Goal: Information Seeking & Learning: Learn about a topic

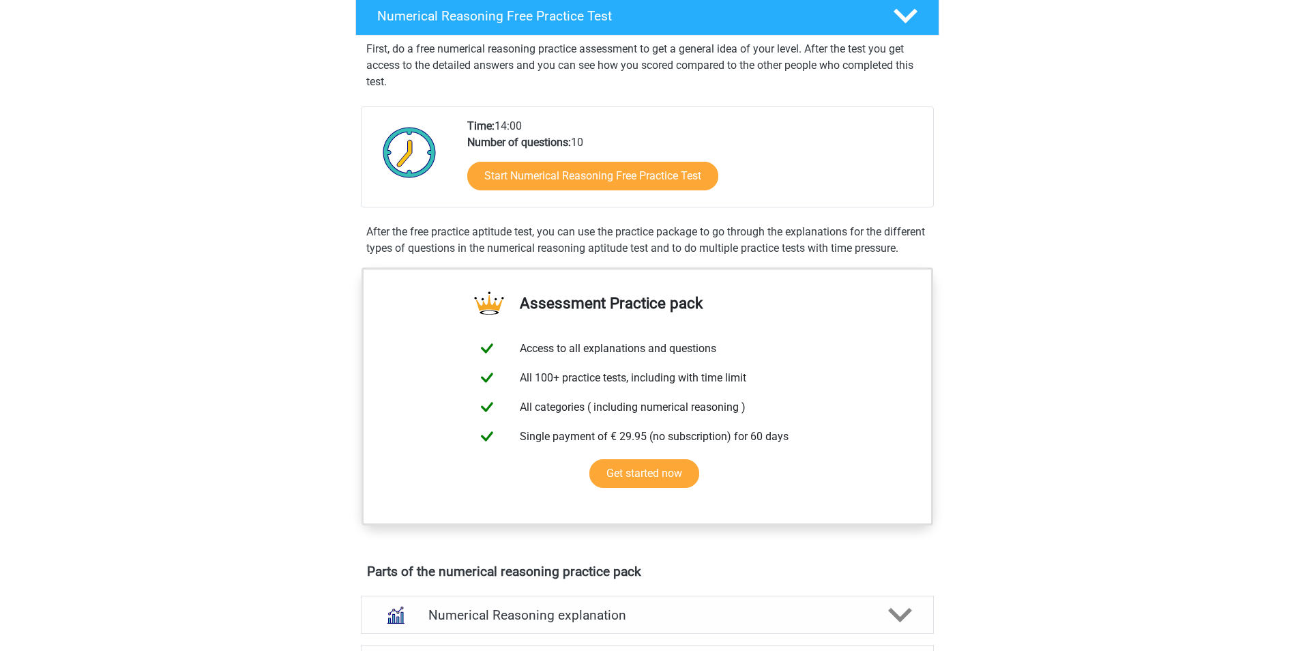
scroll to position [273, 0]
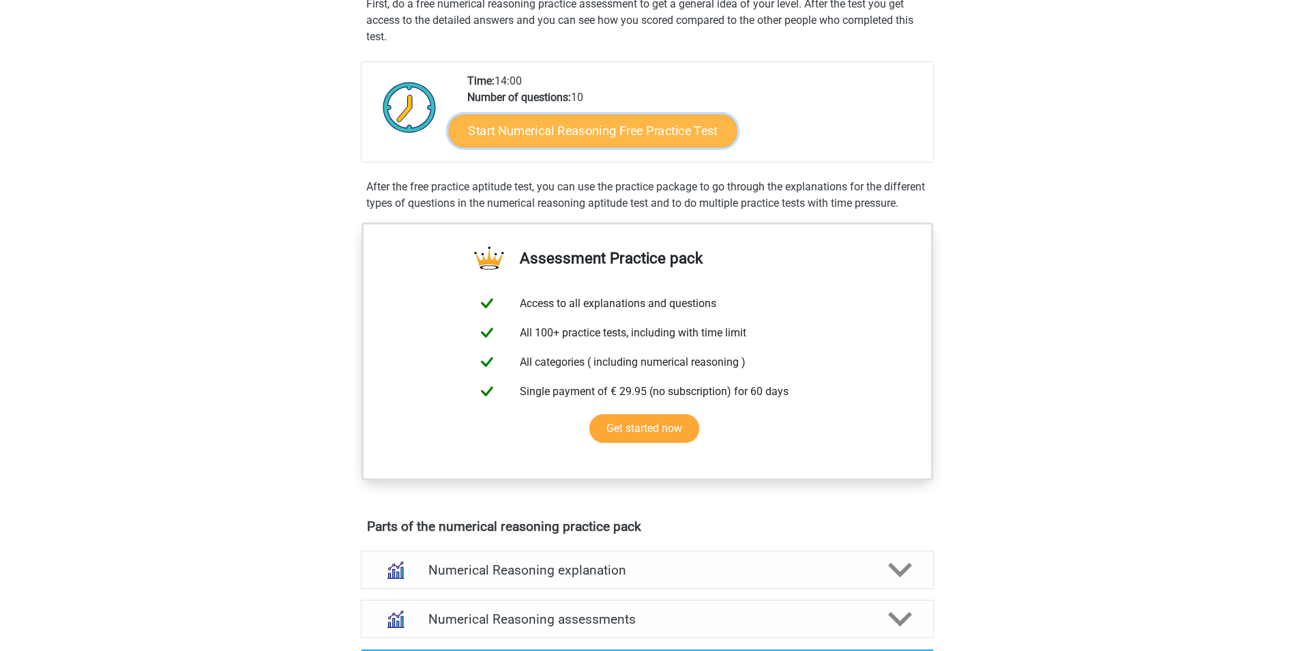
click at [566, 119] on link "Start Numerical Reasoning Free Practice Test" at bounding box center [592, 130] width 289 height 33
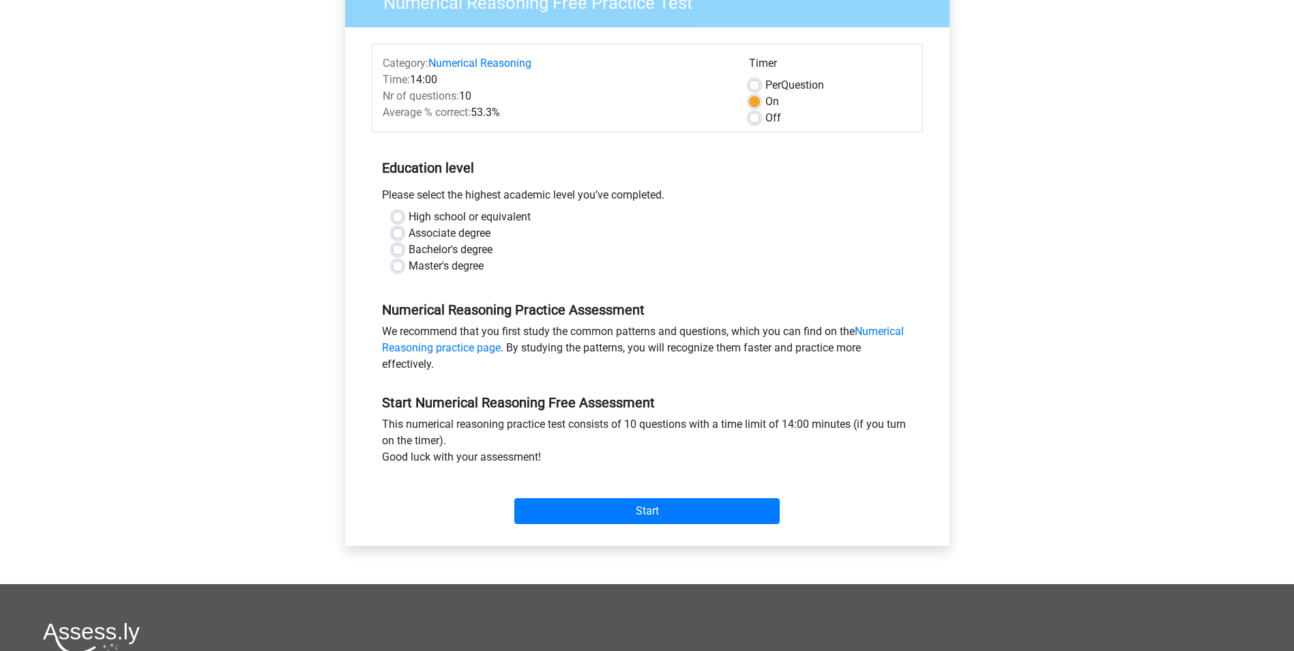
scroll to position [136, 0]
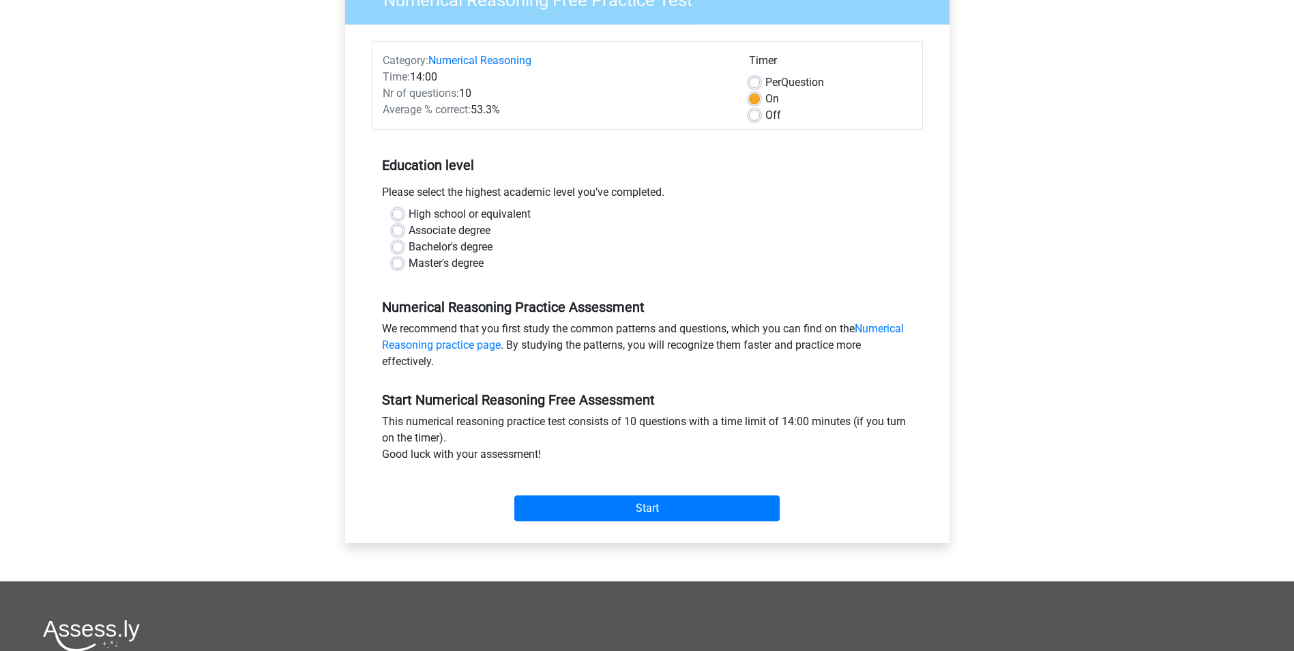
click at [409, 258] on label "Master's degree" at bounding box center [446, 263] width 75 height 16
click at [398, 258] on input "Master's degree" at bounding box center [397, 262] width 11 height 14
radio input "true"
click at [560, 527] on div "Start" at bounding box center [647, 497] width 551 height 59
click at [559, 514] on input "Start" at bounding box center [646, 508] width 265 height 26
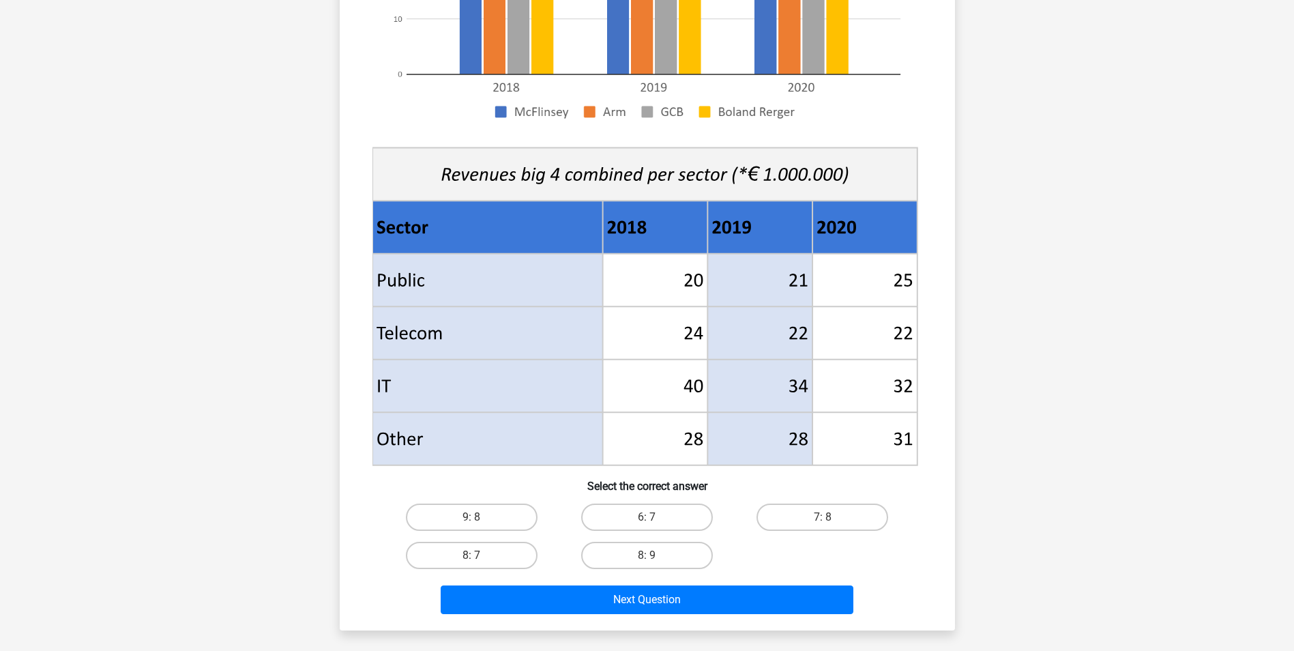
scroll to position [546, 0]
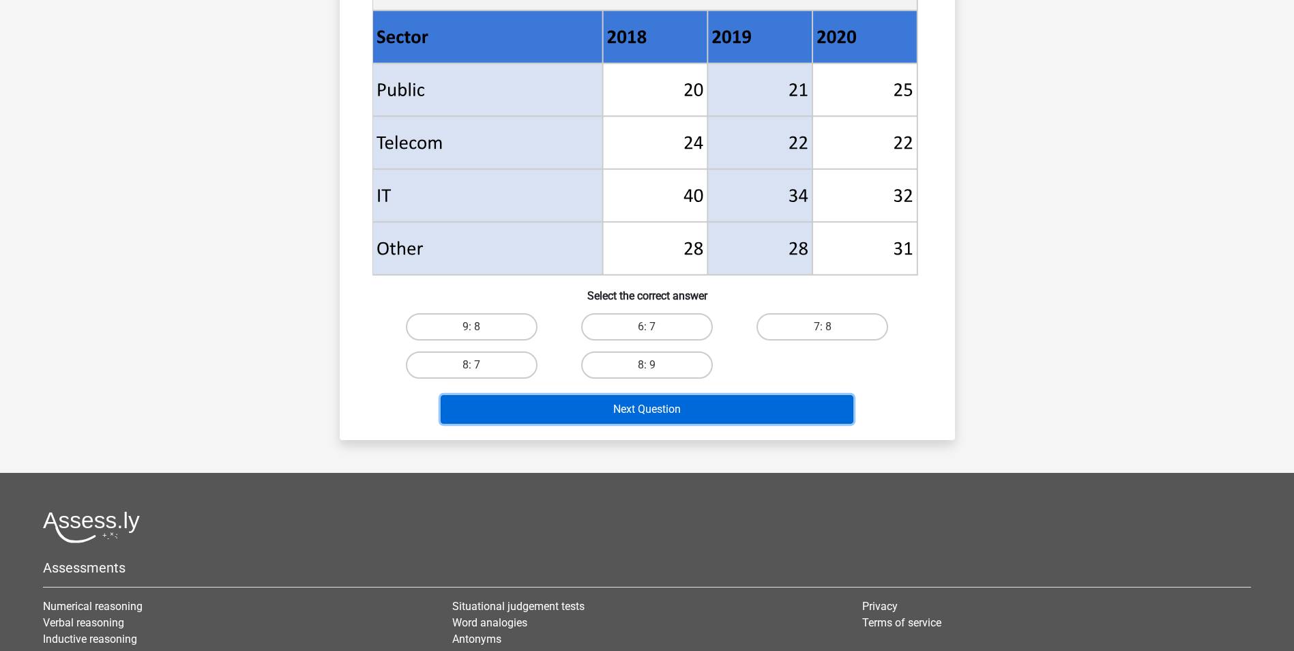
click at [658, 409] on button "Next Question" at bounding box center [647, 409] width 413 height 29
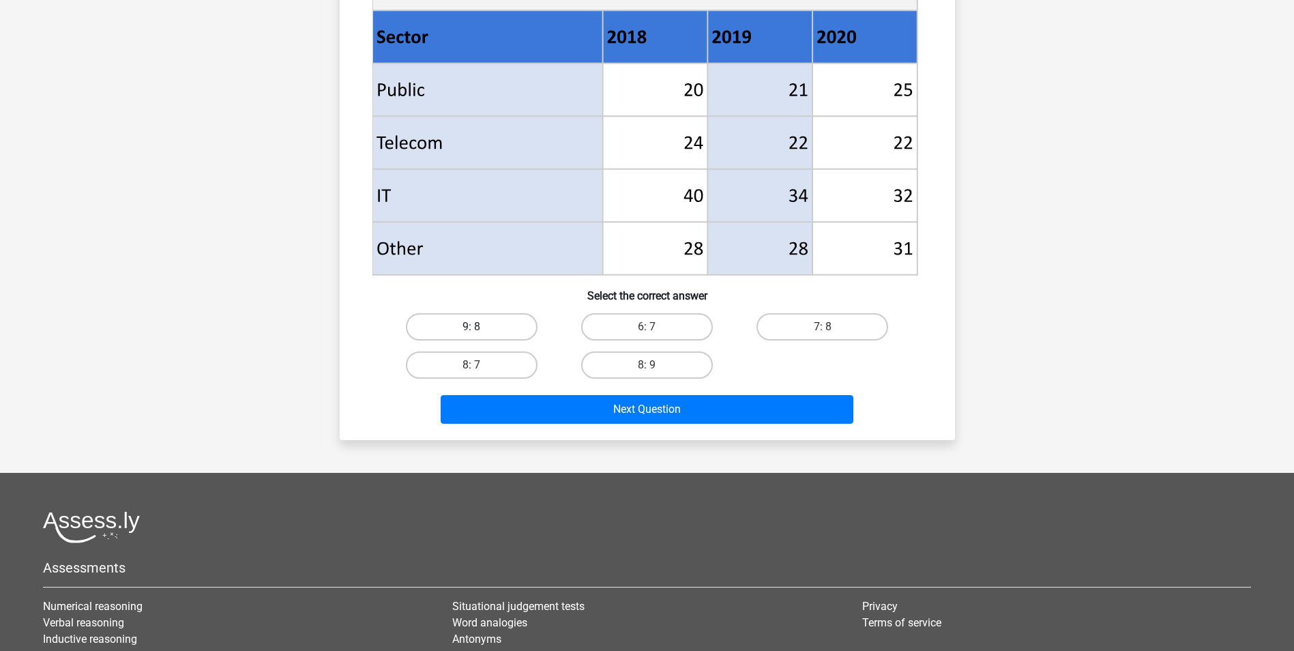
click at [526, 331] on label "9: 8" at bounding box center [472, 326] width 132 height 27
click at [480, 331] on input "9: 8" at bounding box center [475, 331] width 9 height 9
radio input "true"
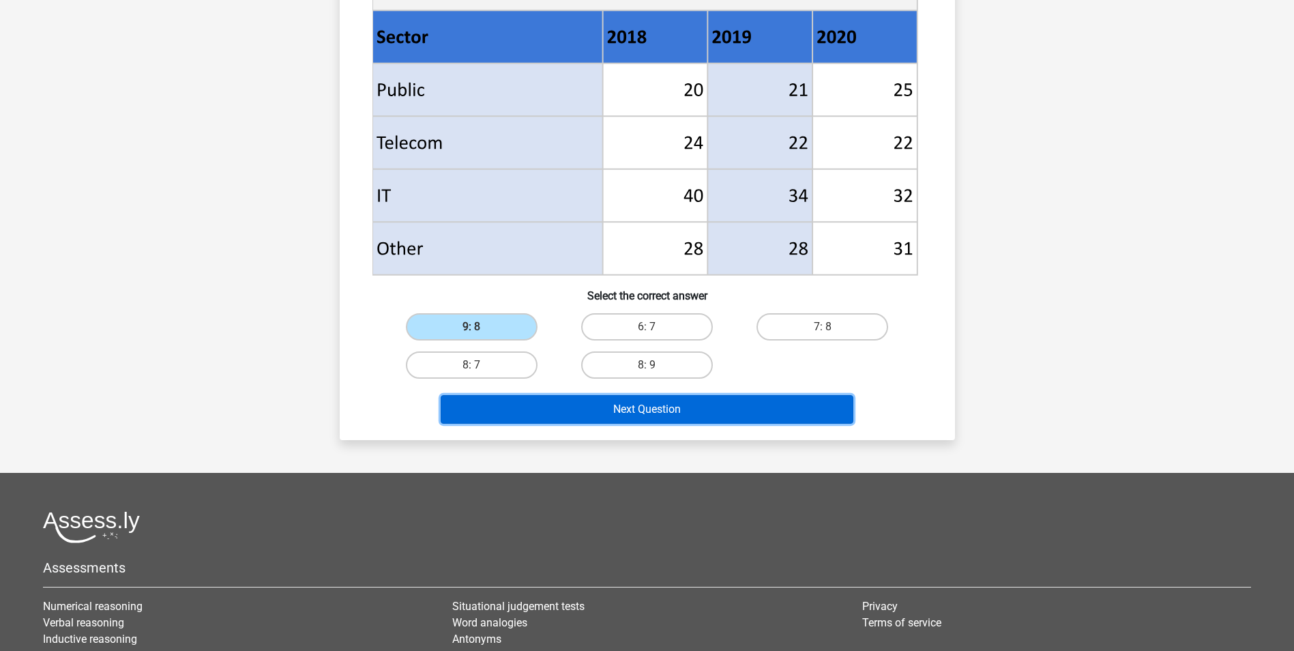
click at [595, 418] on button "Next Question" at bounding box center [647, 409] width 413 height 29
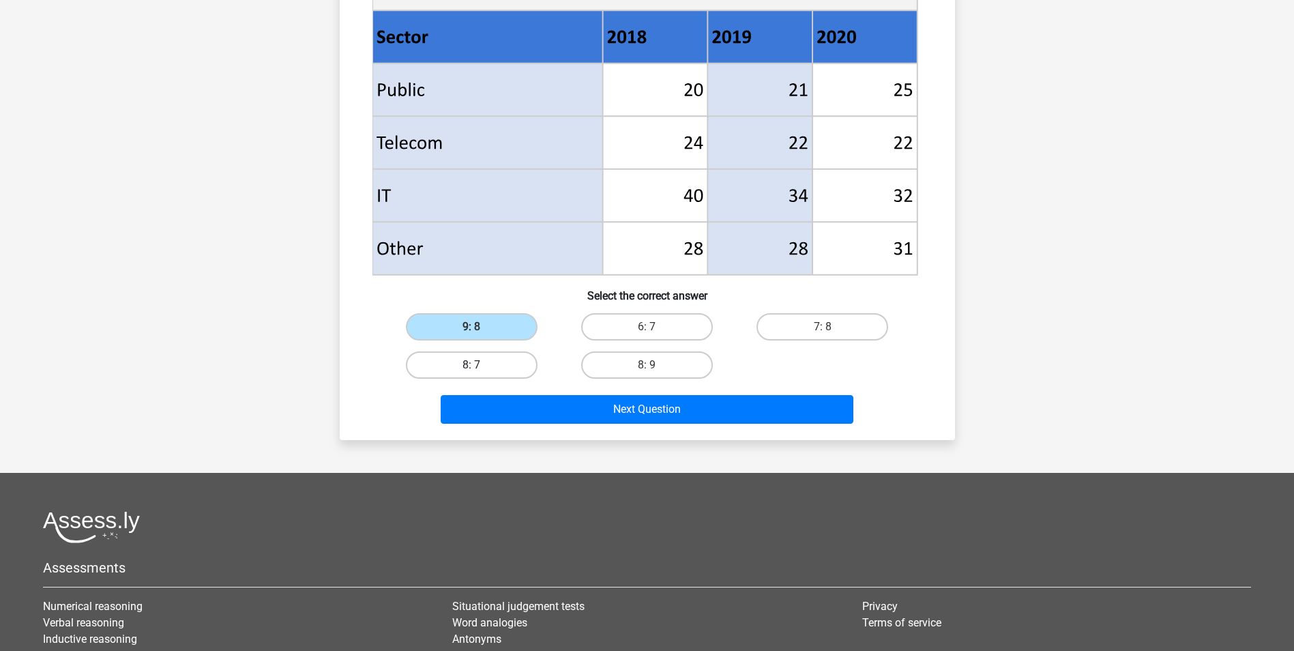
click at [441, 355] on label "8: 7" at bounding box center [472, 364] width 132 height 27
click at [471, 365] on input "8: 7" at bounding box center [475, 369] width 9 height 9
radio input "true"
click at [669, 354] on label "8: 9" at bounding box center [647, 364] width 132 height 27
click at [656, 365] on input "8: 9" at bounding box center [651, 369] width 9 height 9
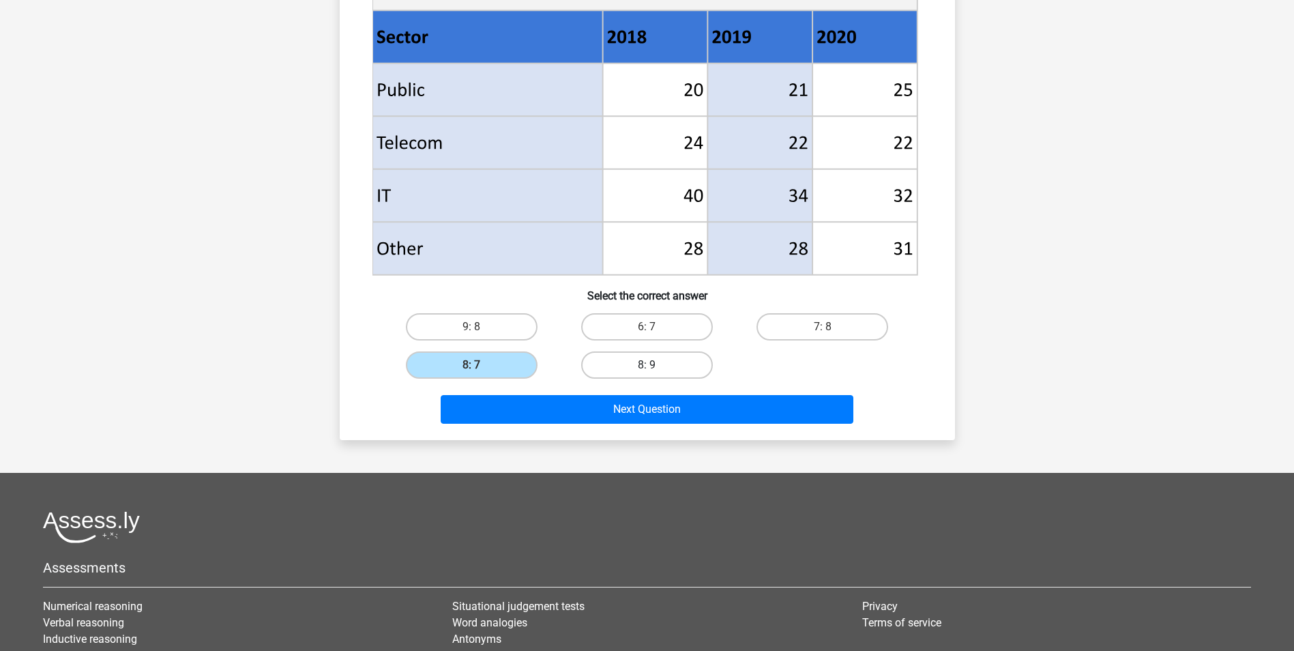
radio input "true"
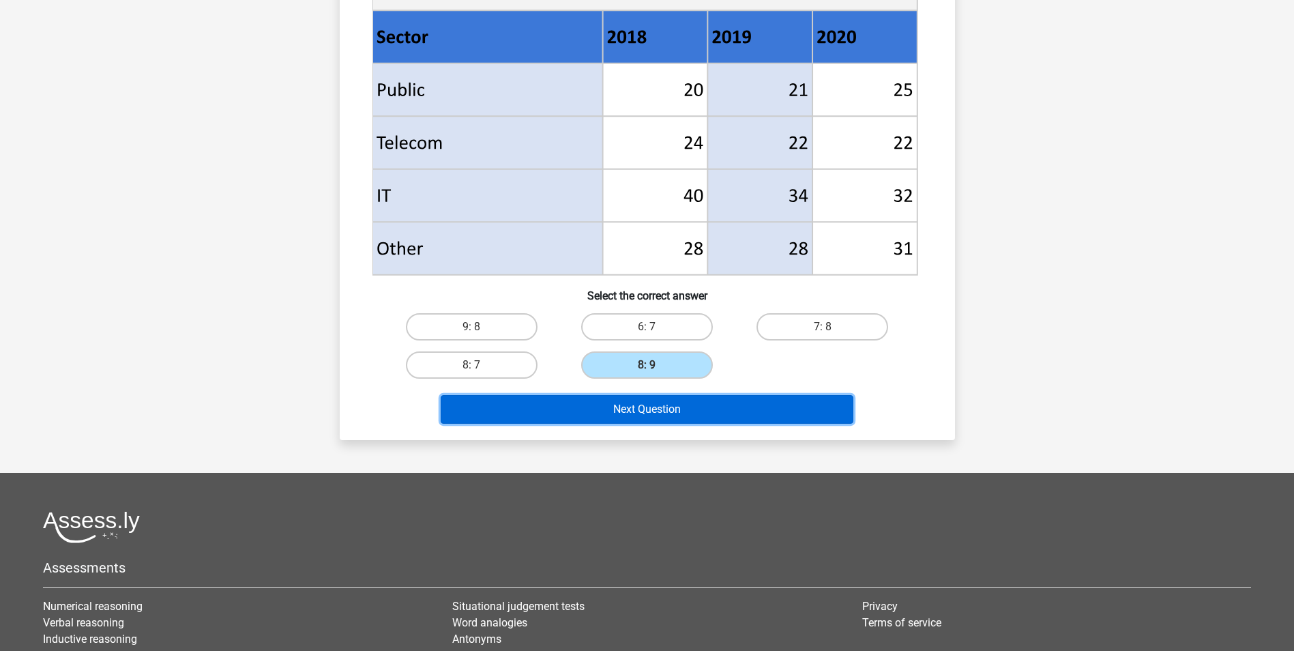
click at [681, 405] on button "Next Question" at bounding box center [647, 409] width 413 height 29
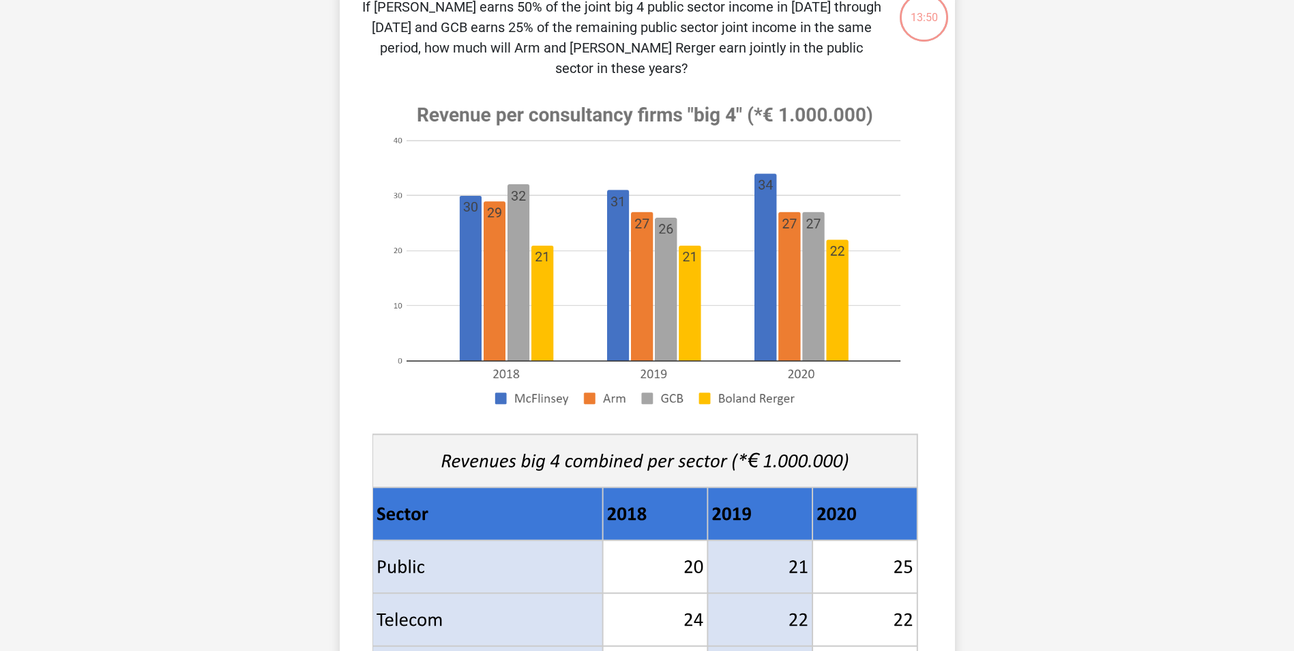
scroll to position [68, 0]
